Goal: Information Seeking & Learning: Learn about a topic

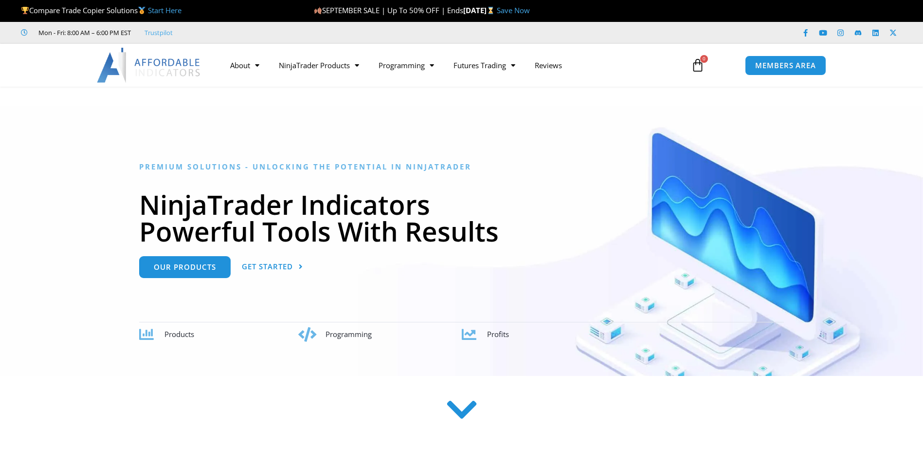
scroll to position [25427, 0]
click at [253, 268] on span "Get Started" at bounding box center [267, 266] width 51 height 7
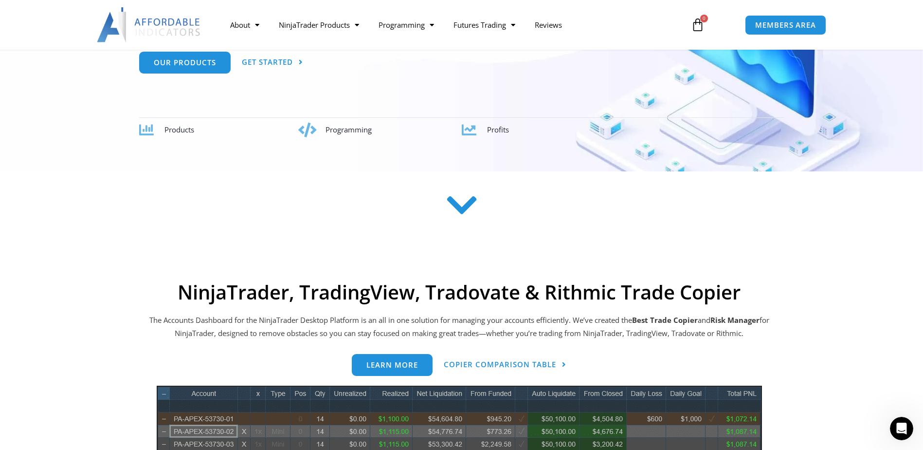
scroll to position [201, 0]
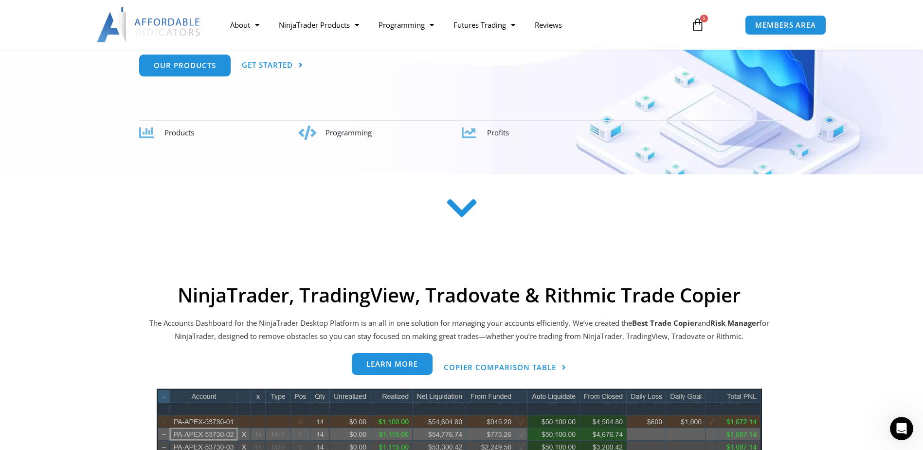
click at [396, 363] on span "Learn more" at bounding box center [392, 363] width 52 height 7
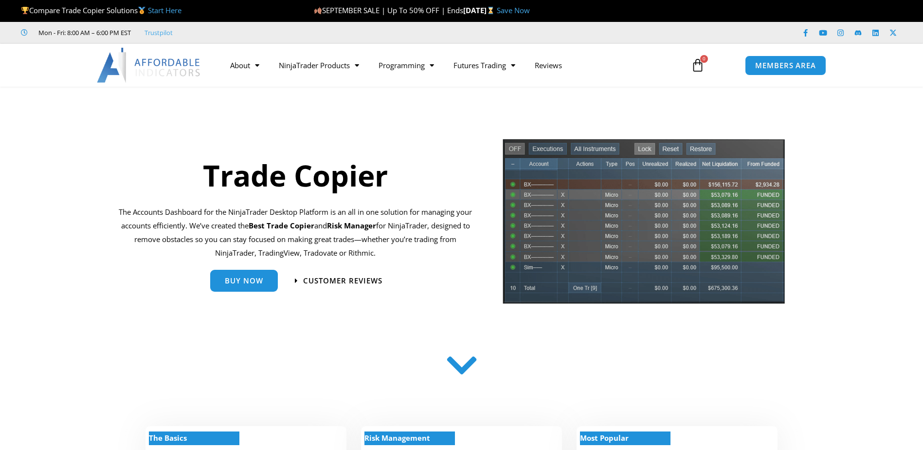
scroll to position [25427, 0]
click at [252, 280] on span "Buy Now" at bounding box center [244, 276] width 38 height 7
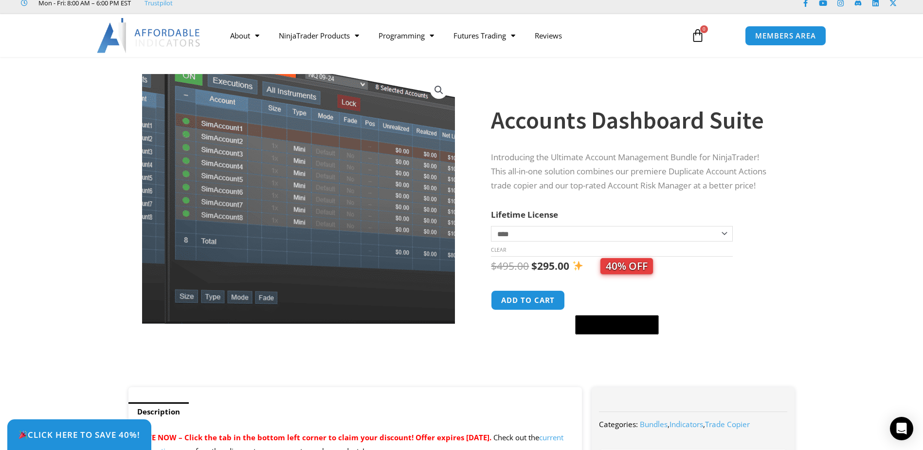
scroll to position [29, 0]
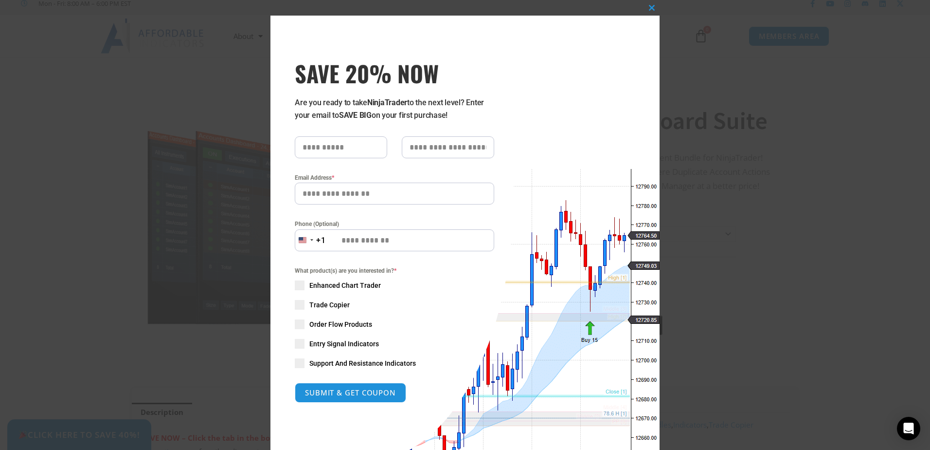
drag, startPoint x: 786, startPoint y: 202, endPoint x: 779, endPoint y: 199, distance: 7.4
click at [786, 202] on div "Close this module SAVE 20% NOW Are you ready to take NinjaTrader to the next le…" at bounding box center [465, 225] width 930 height 450
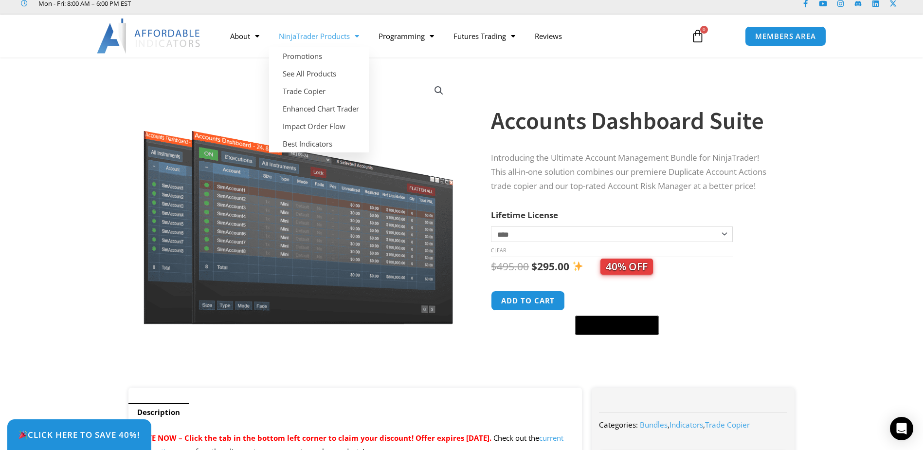
click at [339, 38] on link "NinjaTrader Products" at bounding box center [319, 36] width 100 height 22
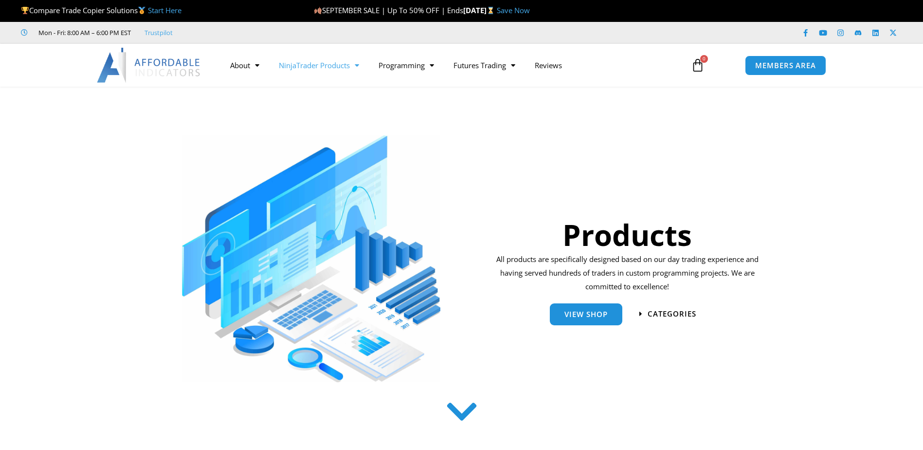
scroll to position [25427, 0]
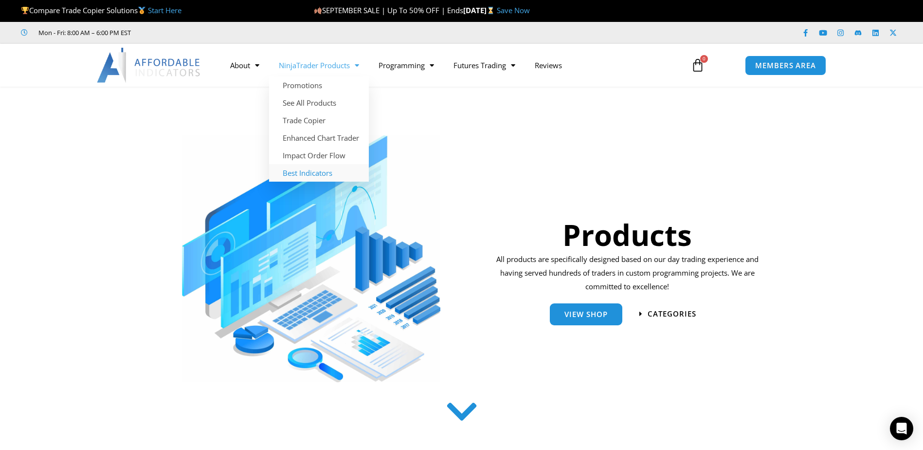
click at [325, 175] on link "Best Indicators" at bounding box center [319, 173] width 100 height 18
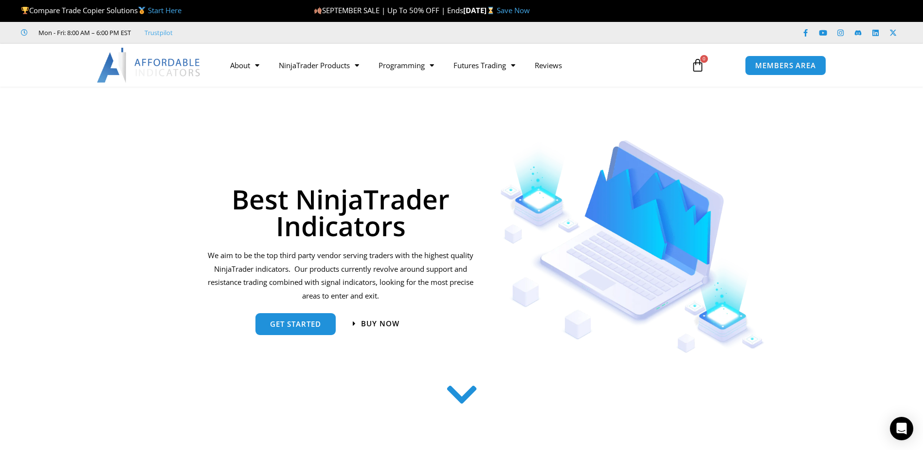
click at [471, 389] on icon at bounding box center [461, 394] width 35 height 35
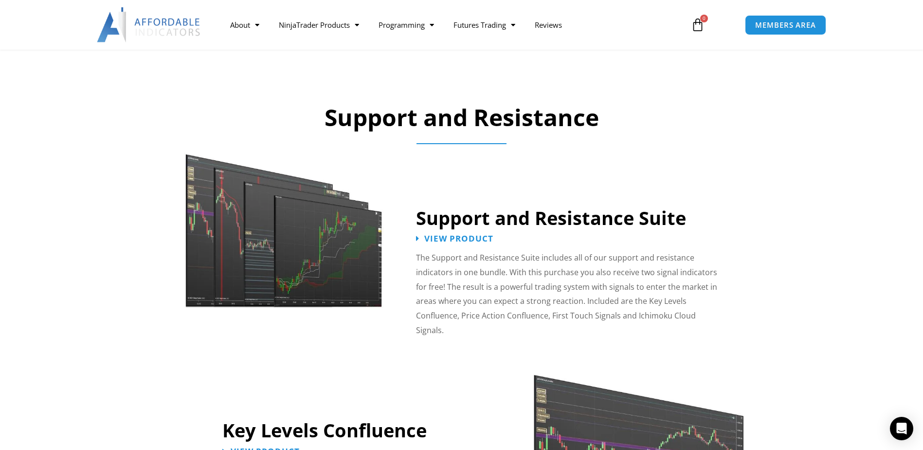
scroll to position [722, 0]
